Goal: Find contact information: Find contact information

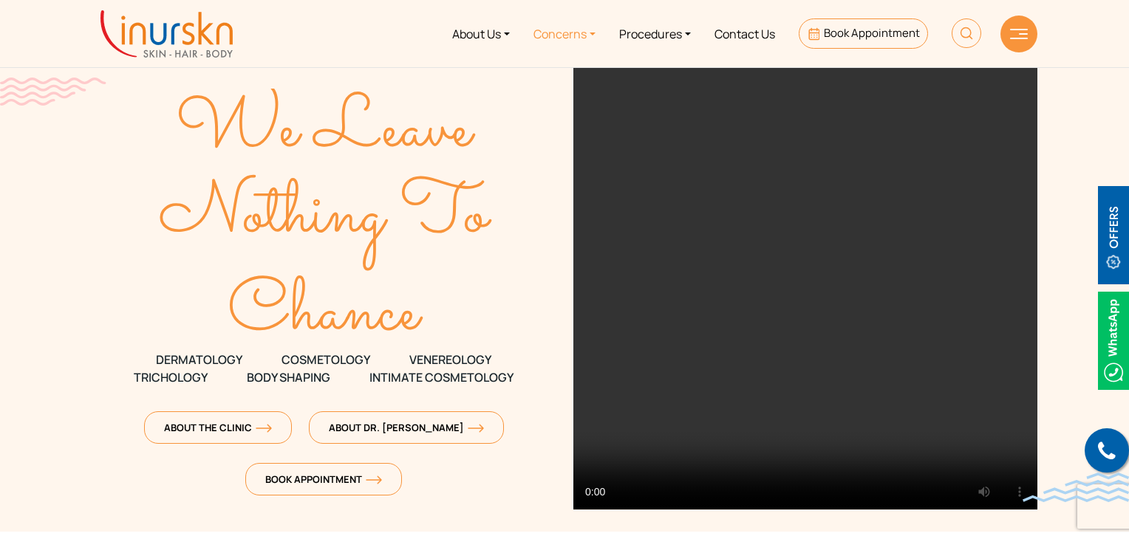
click at [559, 35] on link "Concerns" at bounding box center [565, 33] width 86 height 55
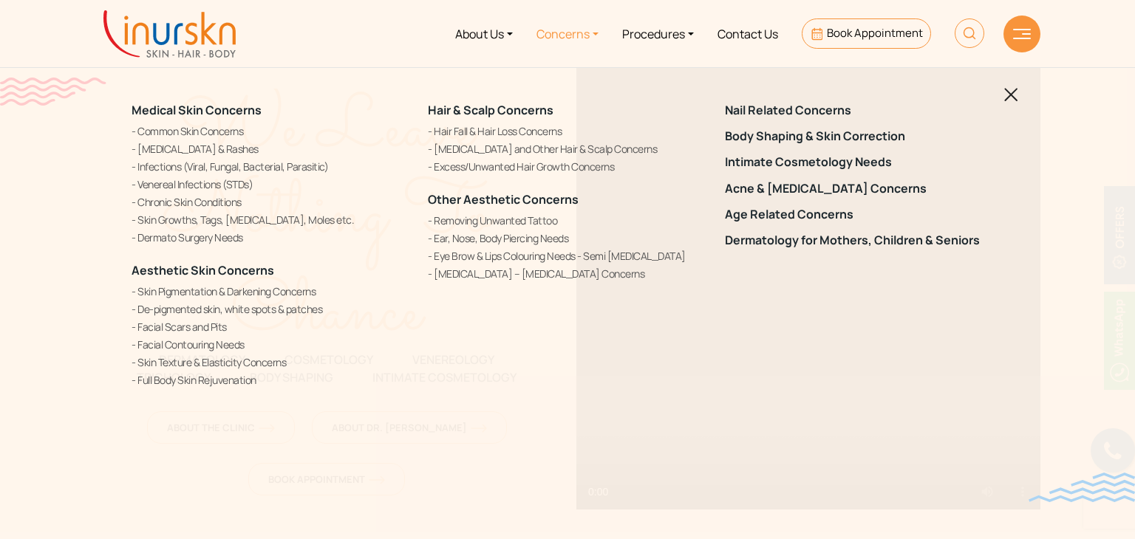
click at [559, 35] on link "Concerns" at bounding box center [568, 33] width 86 height 55
click at [1011, 91] on img at bounding box center [1011, 95] width 14 height 14
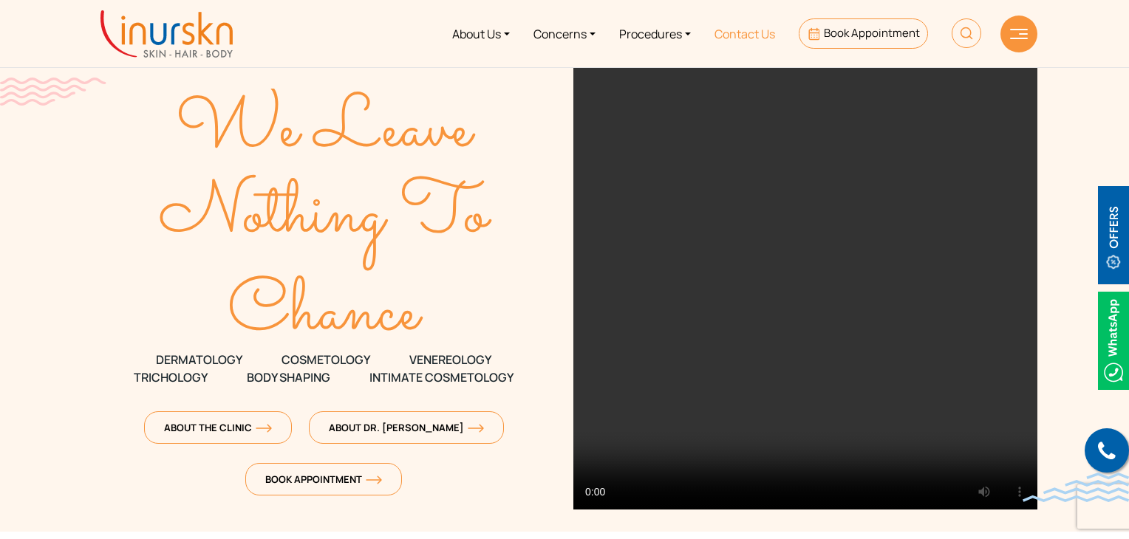
click at [743, 37] on link "Contact Us" at bounding box center [745, 33] width 84 height 55
